Goal: Task Accomplishment & Management: Manage account settings

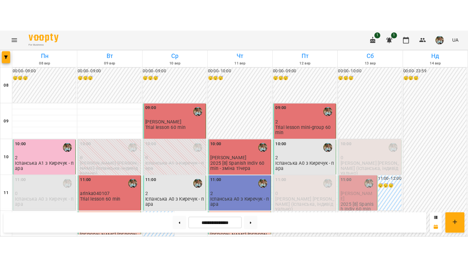
scroll to position [44, 0]
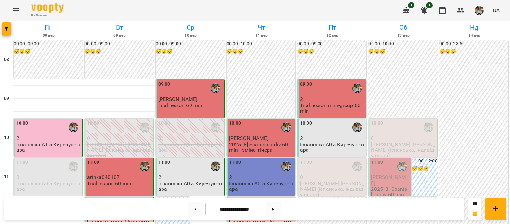
click at [382, 159] on div "11:00" at bounding box center [377, 166] width 12 height 15
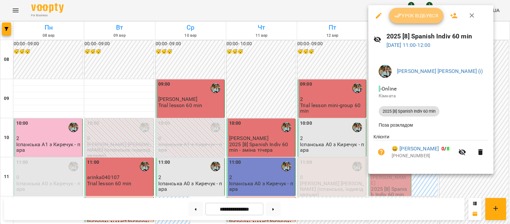
click at [417, 14] on span "Урок відбувся" at bounding box center [416, 16] width 44 height 8
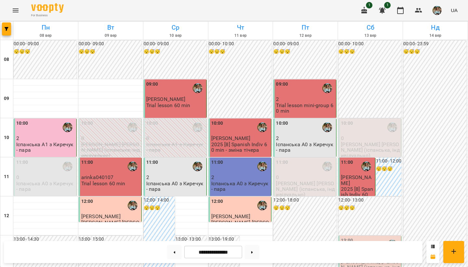
scroll to position [245, 0]
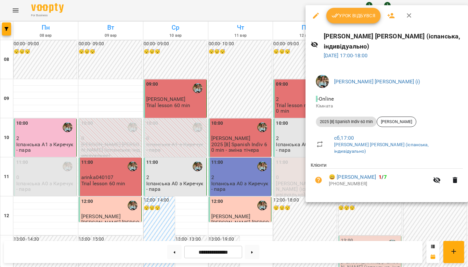
click at [292, 154] on div at bounding box center [234, 133] width 468 height 267
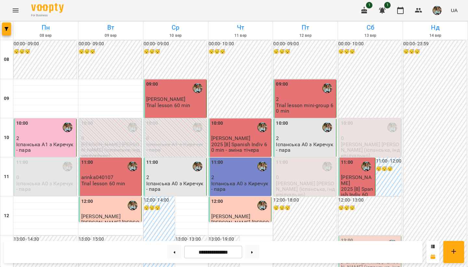
scroll to position [388, 0]
click at [254, 223] on button at bounding box center [252, 251] width 15 height 14
type input "**********"
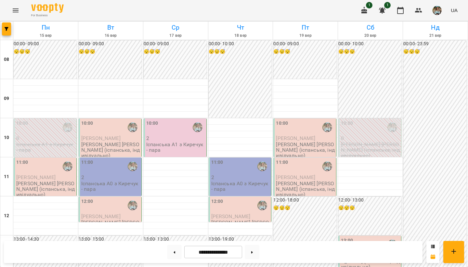
scroll to position [188, 0]
click at [361, 223] on div "13:00" at bounding box center [370, 244] width 59 height 15
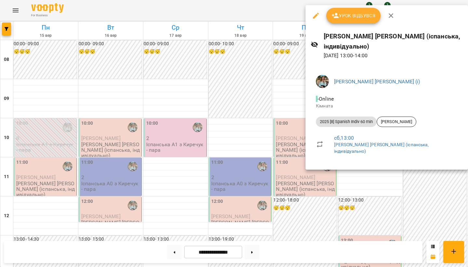
click at [269, 106] on div at bounding box center [234, 133] width 468 height 267
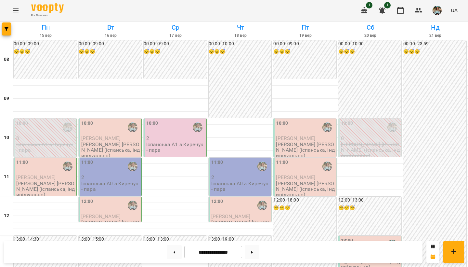
scroll to position [36, 0]
click at [436, 8] on img "button" at bounding box center [437, 10] width 9 height 9
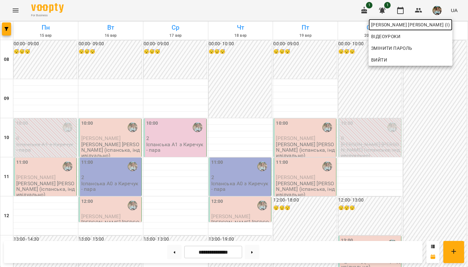
click at [433, 27] on span "[PERSON_NAME] [PERSON_NAME] (і)" at bounding box center [410, 25] width 79 height 8
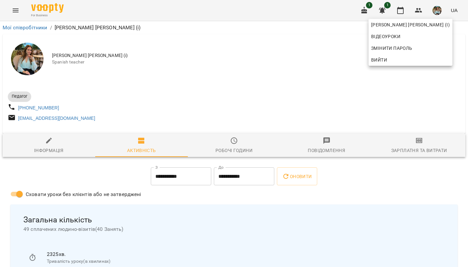
click at [202, 74] on div at bounding box center [234, 133] width 468 height 267
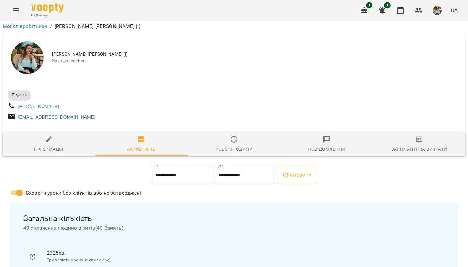
scroll to position [46, 0]
click at [438, 11] on img "button" at bounding box center [437, 10] width 9 height 9
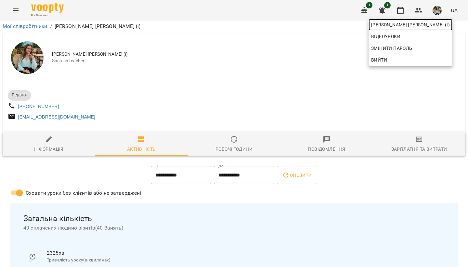
click at [430, 28] on span "[PERSON_NAME] [PERSON_NAME] (і)" at bounding box center [410, 25] width 79 height 8
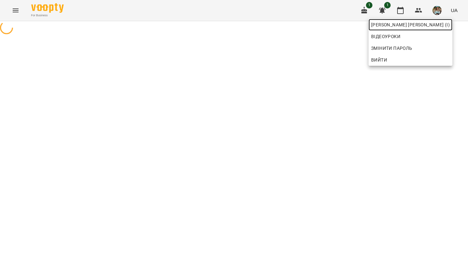
scroll to position [0, 0]
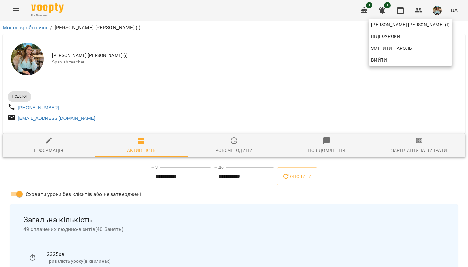
click at [314, 57] on div at bounding box center [234, 133] width 468 height 267
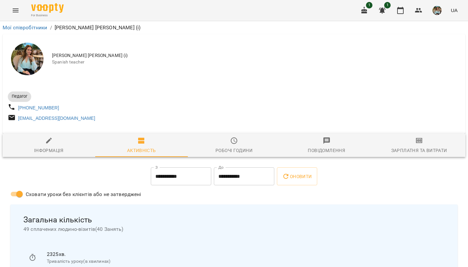
click at [440, 12] on img "button" at bounding box center [437, 10] width 9 height 9
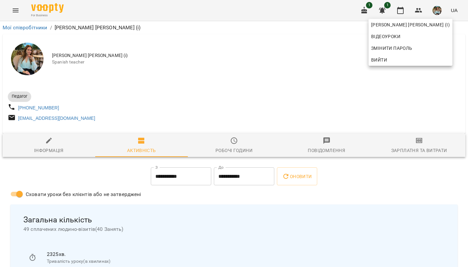
click at [431, 32] on div "Відеоуроки" at bounding box center [411, 37] width 84 height 12
click at [430, 24] on span "[PERSON_NAME] [PERSON_NAME] (і)" at bounding box center [410, 25] width 79 height 8
click at [399, 10] on div at bounding box center [234, 133] width 468 height 267
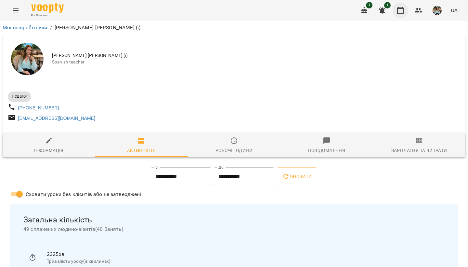
click at [399, 12] on icon "button" at bounding box center [401, 11] width 8 height 8
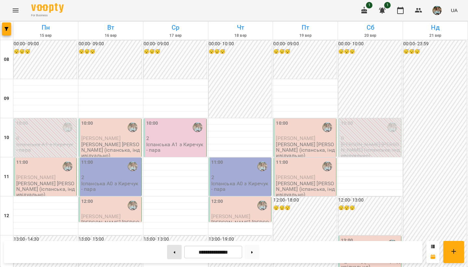
scroll to position [388, 0]
click at [170, 223] on button at bounding box center [174, 251] width 15 height 14
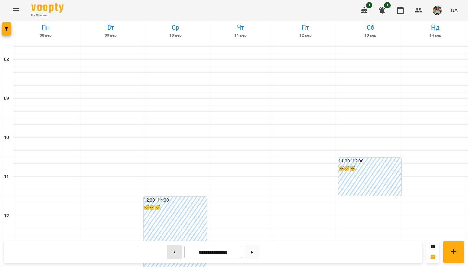
type input "**********"
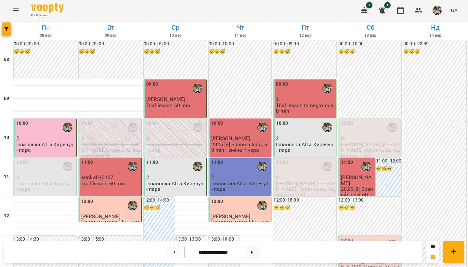
scroll to position [51, 0]
click at [358, 159] on div "11:00" at bounding box center [357, 166] width 33 height 15
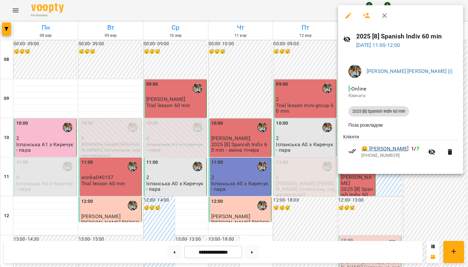
click at [393, 150] on link "😀 [PERSON_NAME]" at bounding box center [385, 149] width 47 height 8
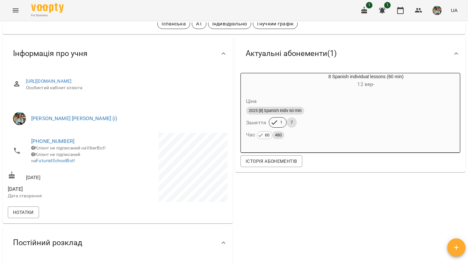
scroll to position [36, 0]
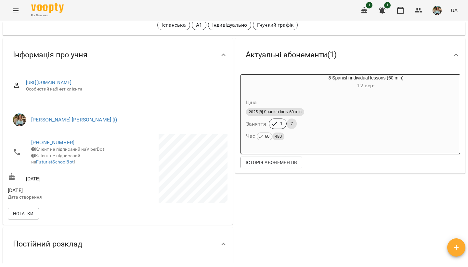
drag, startPoint x: 25, startPoint y: 182, endPoint x: 63, endPoint y: 179, distance: 38.8
click at [64, 179] on div "[DATE]" at bounding box center [62, 177] width 111 height 12
click at [63, 179] on div "[DATE]" at bounding box center [62, 177] width 111 height 12
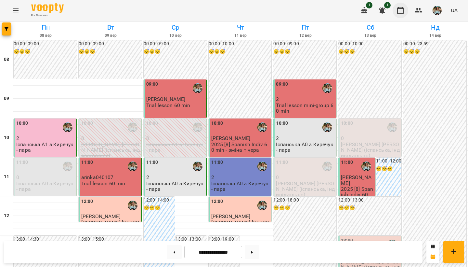
click at [398, 14] on icon "button" at bounding box center [400, 10] width 7 height 7
click at [253, 223] on button at bounding box center [252, 251] width 15 height 14
type input "**********"
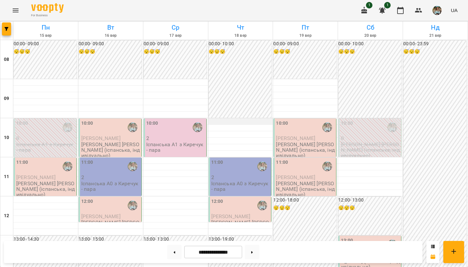
scroll to position [41, 0]
click at [301, 120] on div "10:00" at bounding box center [305, 127] width 59 height 15
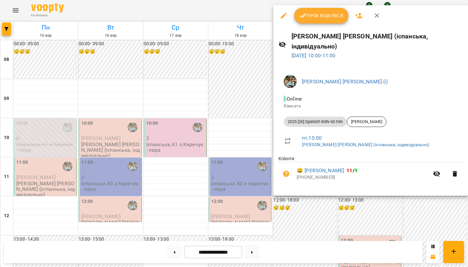
click at [254, 98] on div at bounding box center [234, 133] width 468 height 267
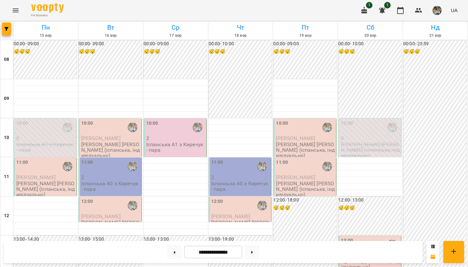
click at [46, 159] on div "11:00" at bounding box center [45, 166] width 59 height 15
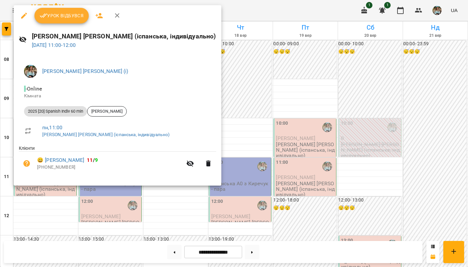
click at [195, 126] on div at bounding box center [234, 133] width 468 height 267
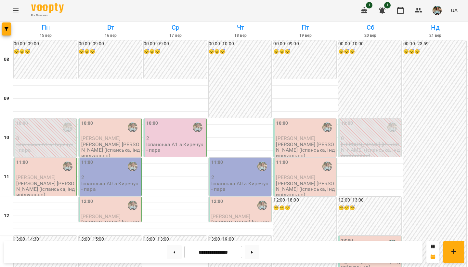
scroll to position [80, 0]
click at [160, 223] on h6 "13:00 - 13:00" at bounding box center [175, 238] width 63 height 7
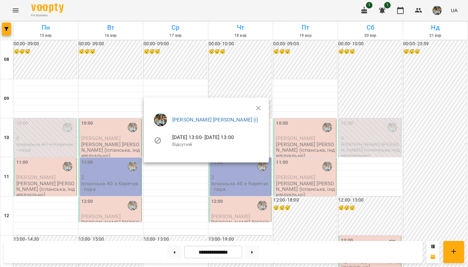
click at [158, 183] on div at bounding box center [234, 133] width 468 height 267
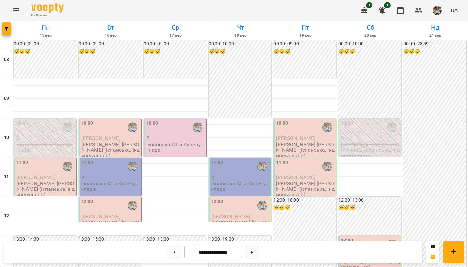
scroll to position [14, 0]
